Goal: Task Accomplishment & Management: Complete application form

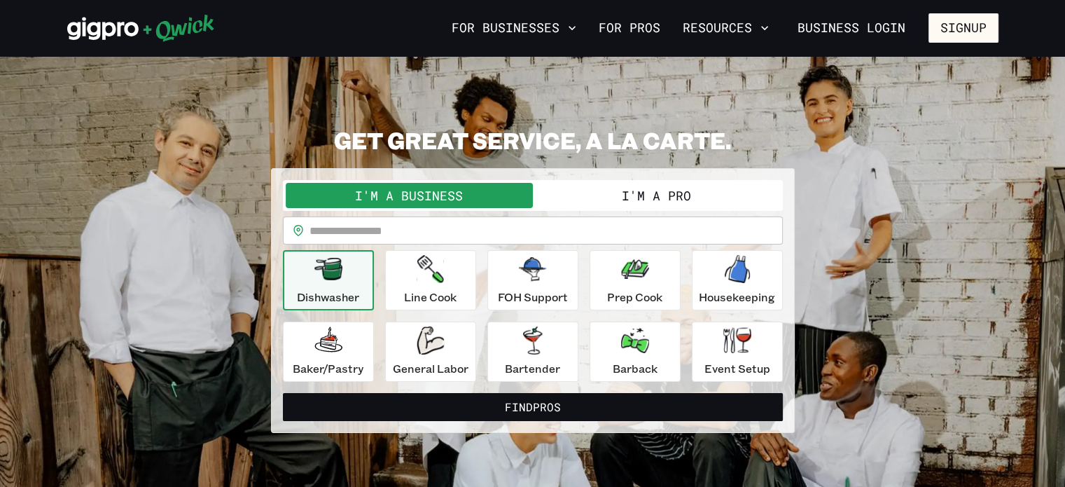
click at [334, 234] on input "text" at bounding box center [546, 230] width 473 height 28
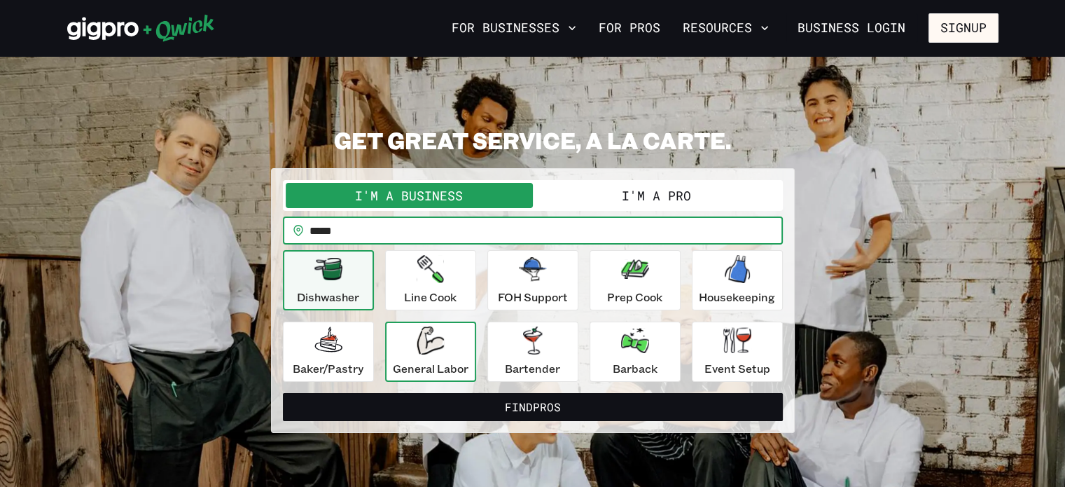
type input "*****"
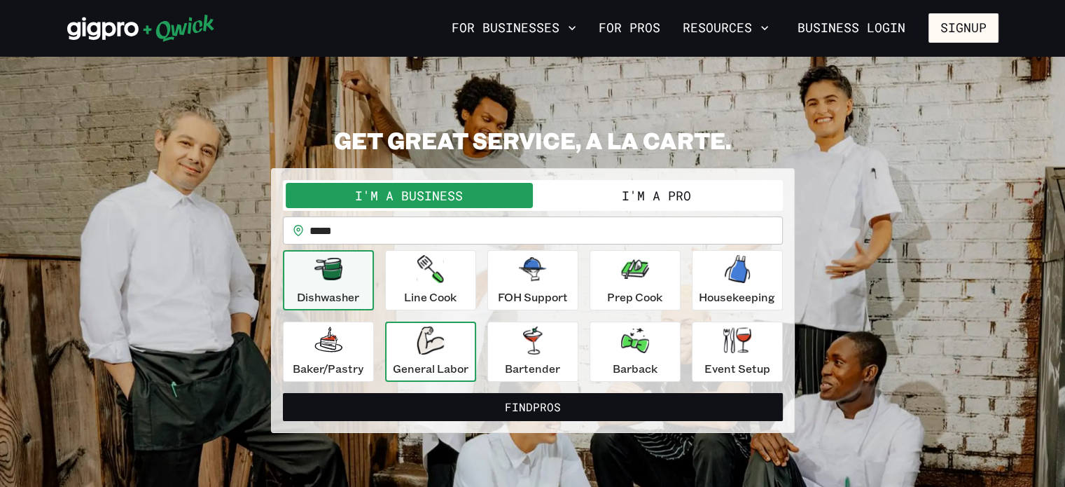
click at [434, 358] on div "General Labor" at bounding box center [431, 351] width 76 height 50
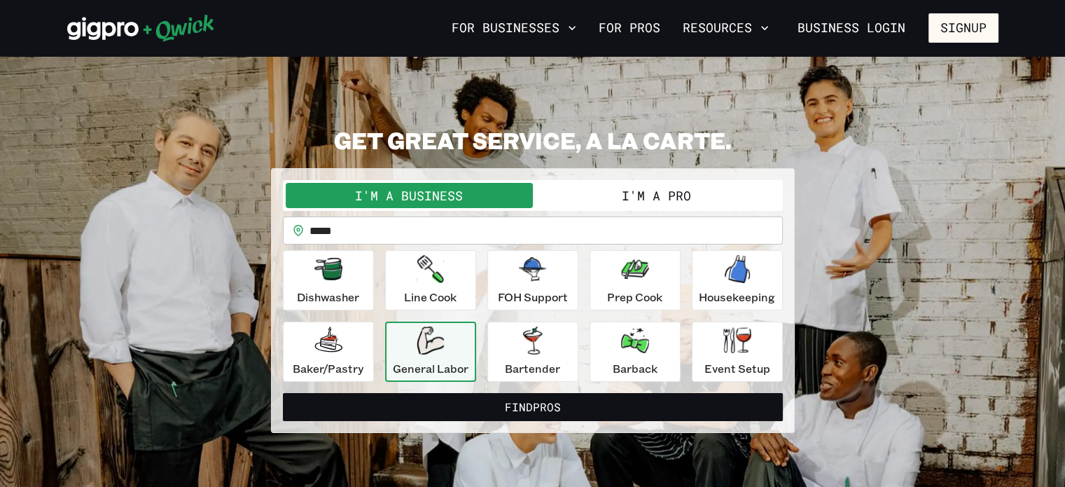
click at [639, 193] on button "I'm a Pro" at bounding box center [656, 195] width 247 height 25
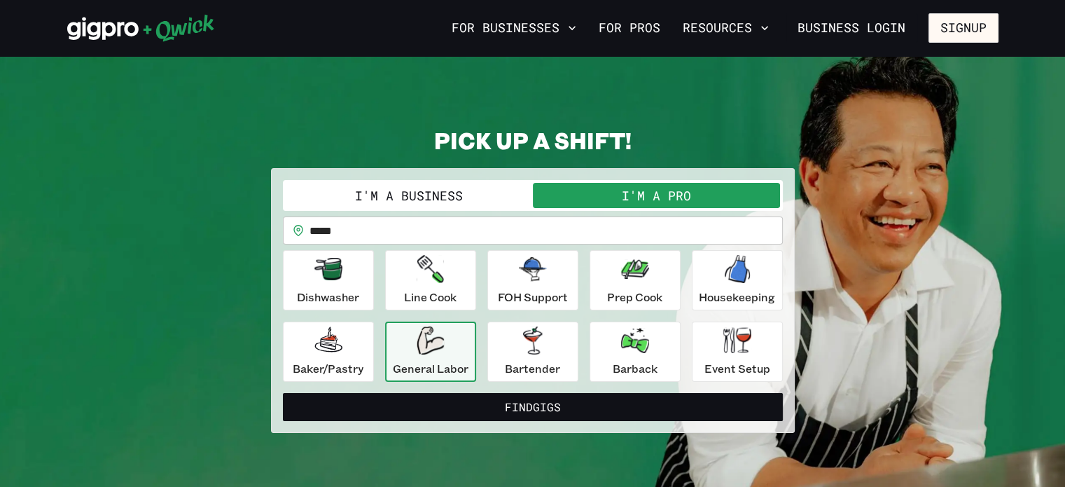
click at [422, 350] on icon "button" at bounding box center [430, 340] width 27 height 28
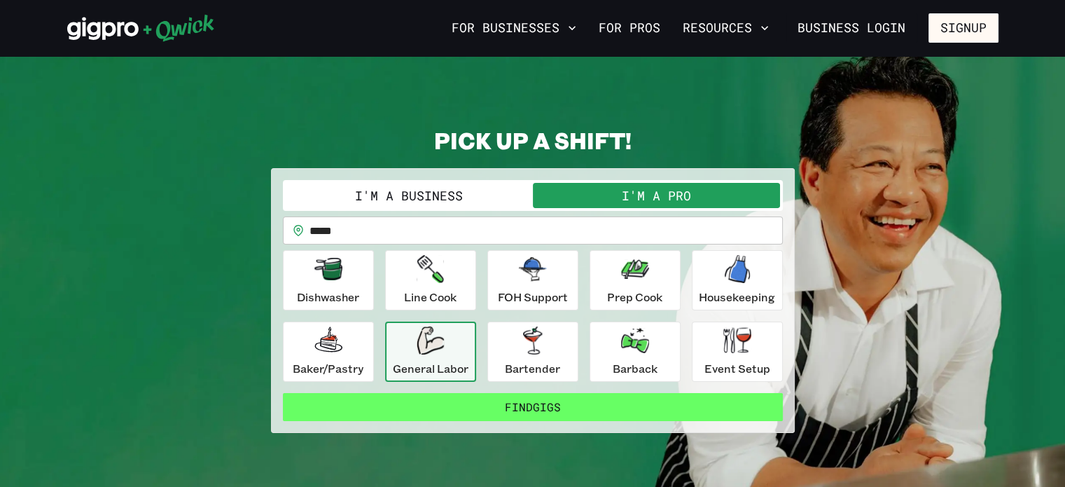
click at [518, 403] on button "Find Gigs" at bounding box center [533, 407] width 500 height 28
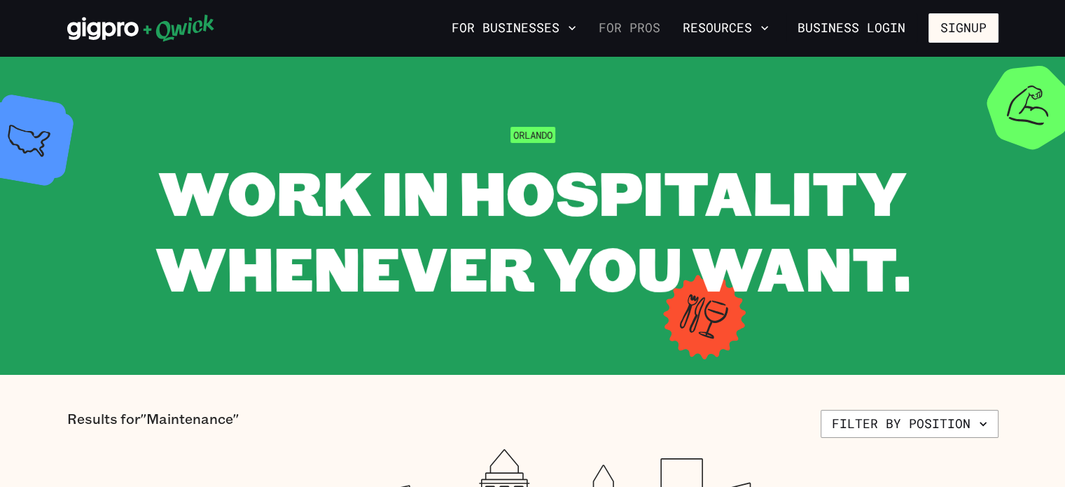
click at [639, 29] on link "For Pros" at bounding box center [629, 28] width 73 height 24
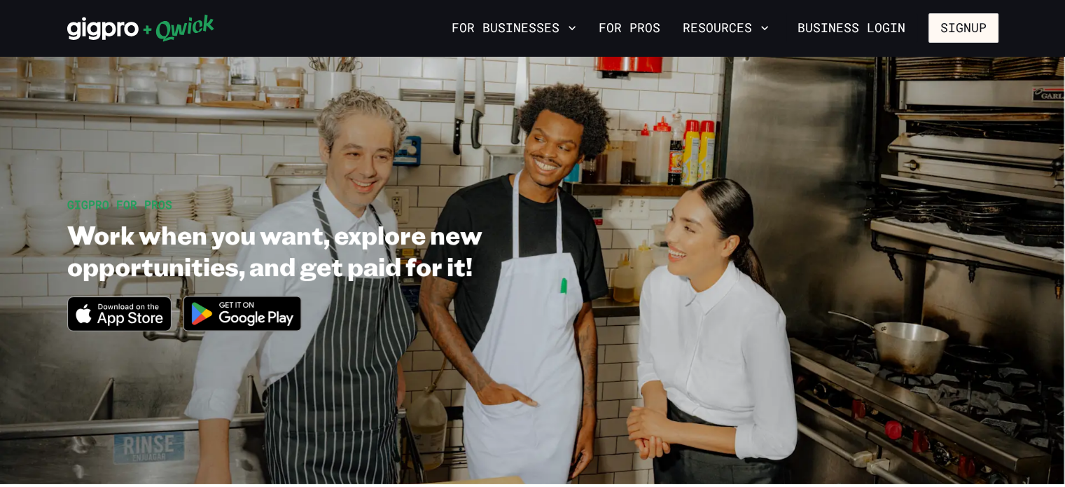
click at [236, 312] on img at bounding box center [242, 313] width 136 height 53
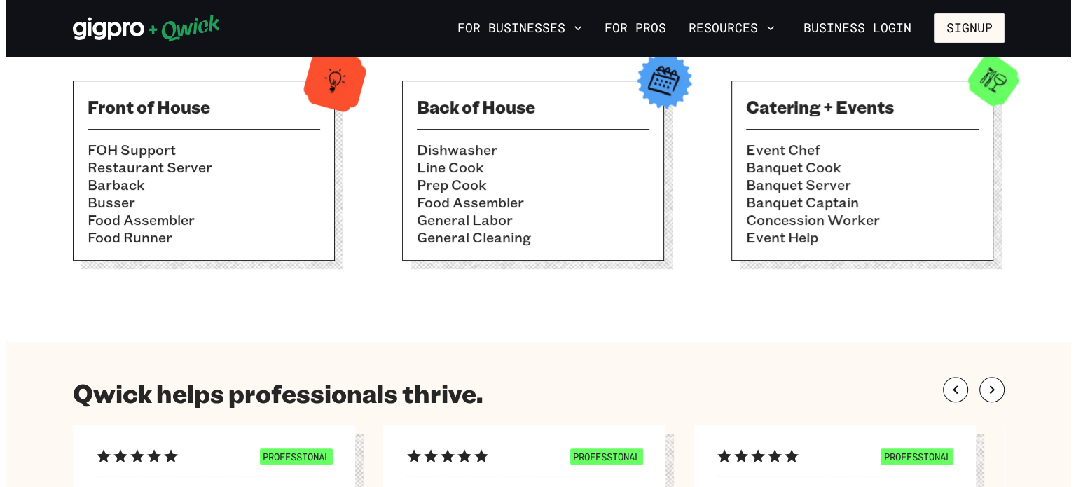
scroll to position [420, 0]
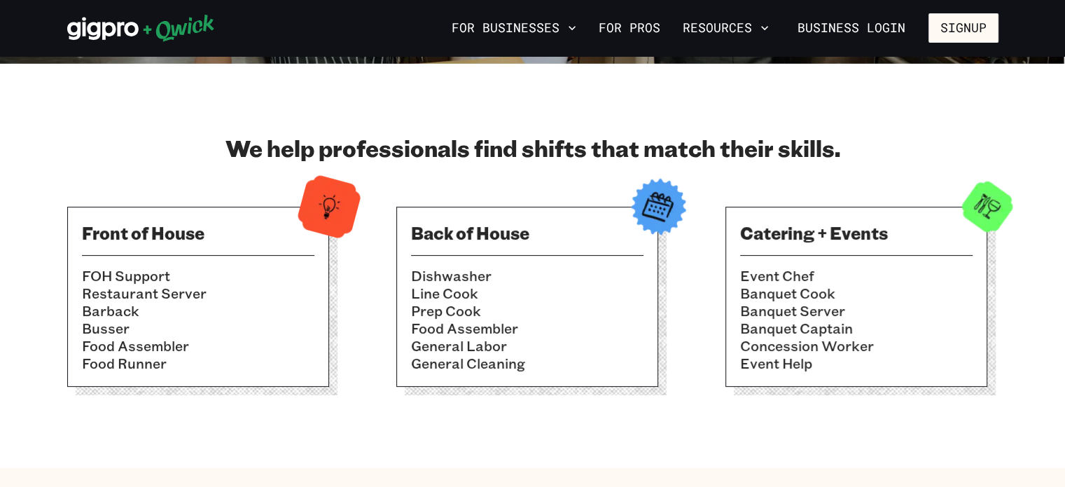
click at [559, 279] on li "Dishwasher" at bounding box center [527, 276] width 233 height 18
click at [661, 209] on img at bounding box center [658, 206] width 69 height 69
click at [961, 27] on button "Signup" at bounding box center [964, 27] width 70 height 29
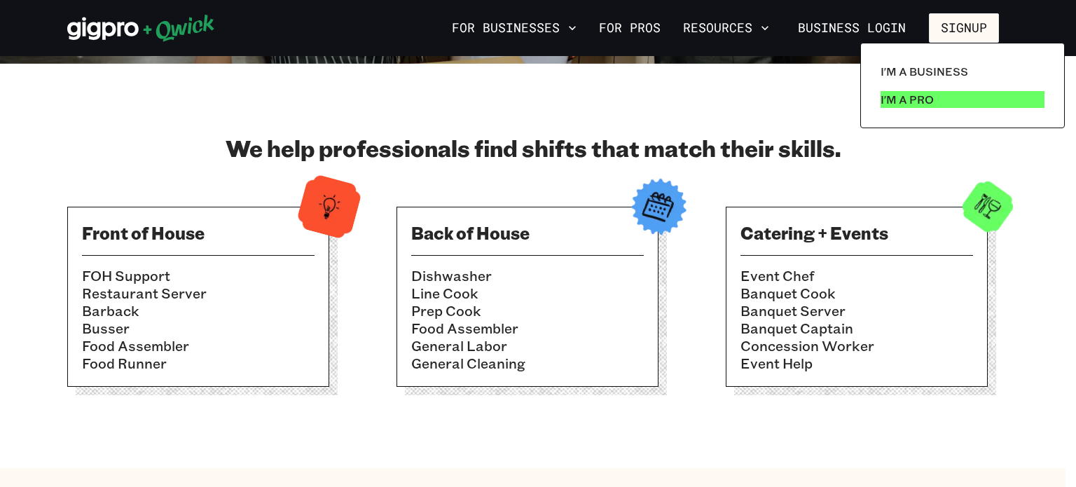
click at [906, 101] on p "I'm a Pro" at bounding box center [906, 99] width 53 height 17
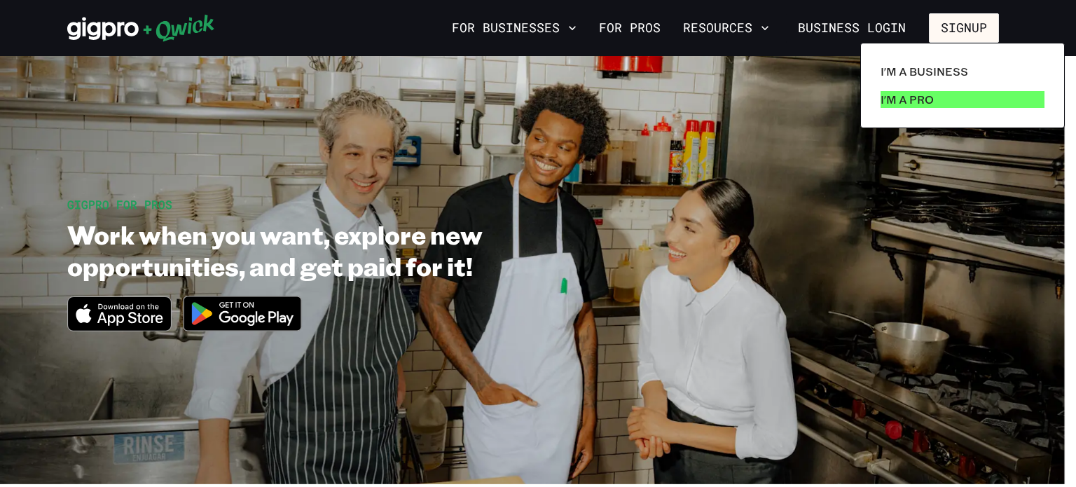
click at [894, 97] on p "I'm a Pro" at bounding box center [906, 99] width 53 height 17
click at [899, 100] on p "I'm a Pro" at bounding box center [906, 99] width 53 height 17
click at [898, 96] on p "I'm a Pro" at bounding box center [906, 99] width 53 height 17
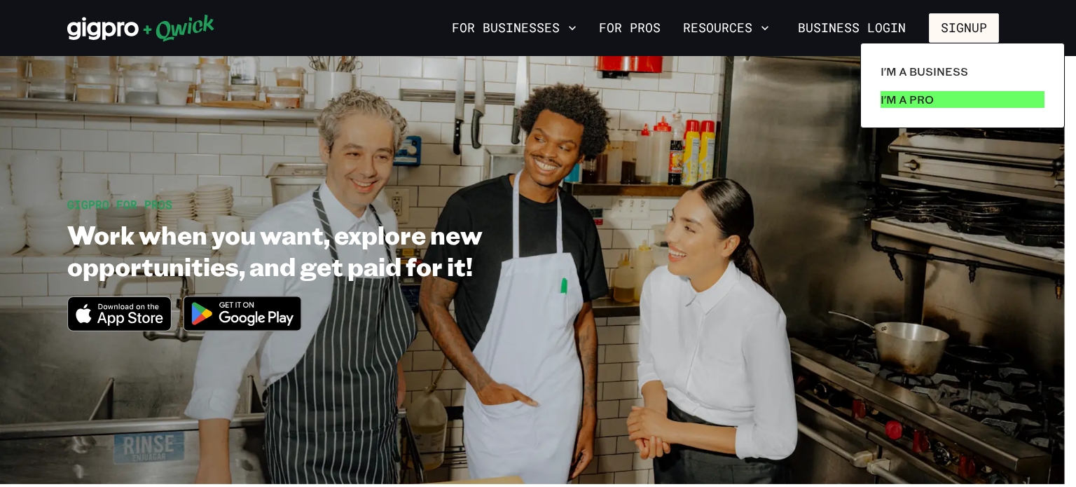
click at [898, 96] on p "I'm a Pro" at bounding box center [906, 99] width 53 height 17
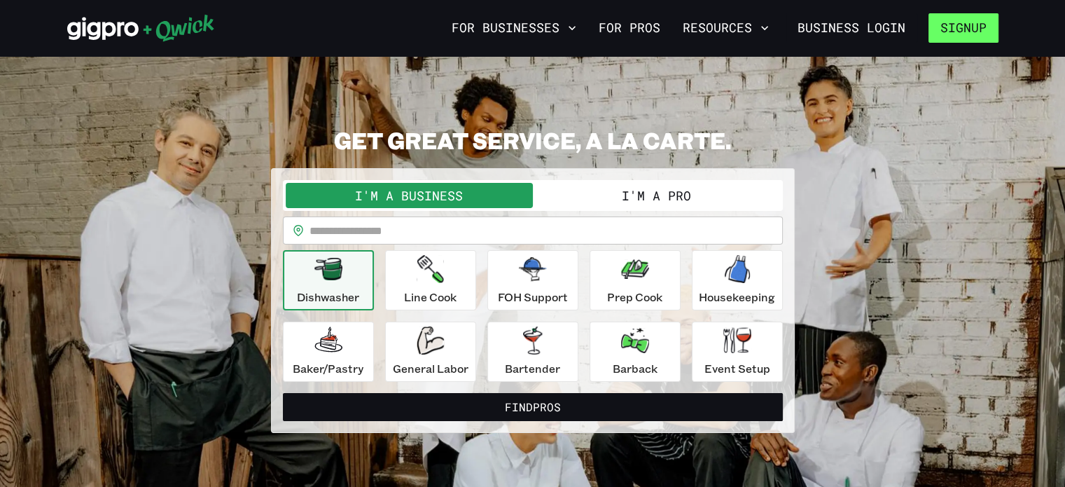
click at [957, 26] on button "Signup" at bounding box center [964, 27] width 70 height 29
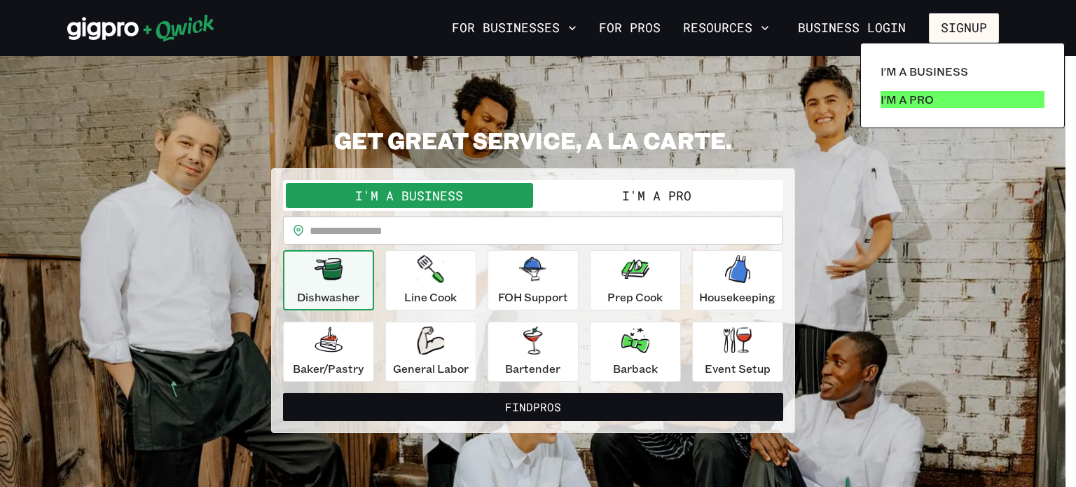
click at [922, 95] on p "I'm a Pro" at bounding box center [906, 99] width 53 height 17
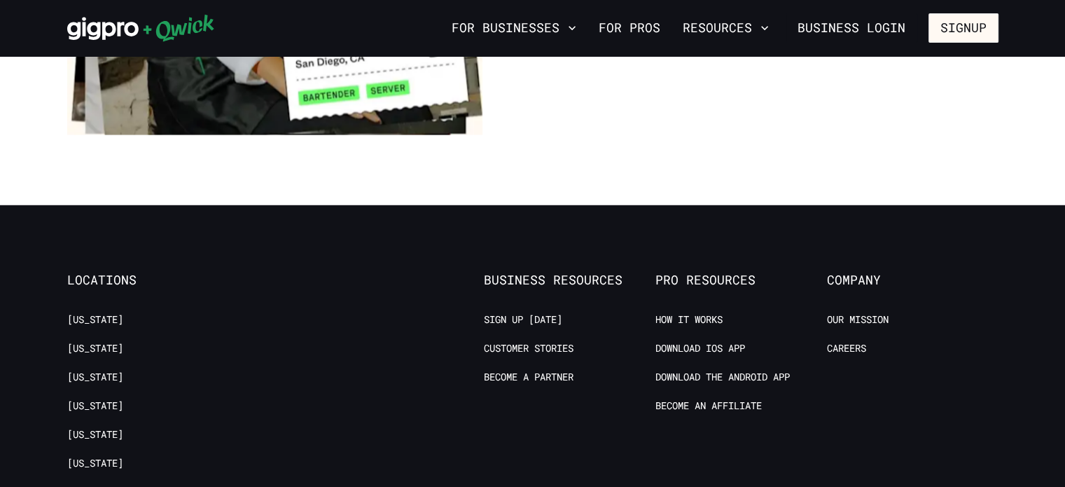
scroll to position [2661, 0]
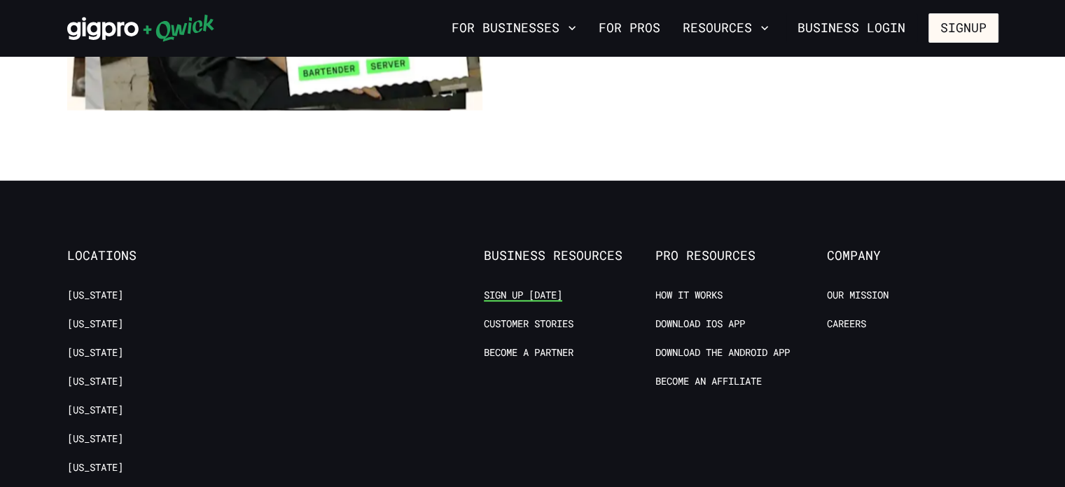
click at [504, 288] on link "Sign up [DATE]" at bounding box center [523, 294] width 78 height 13
